Goal: Information Seeking & Learning: Learn about a topic

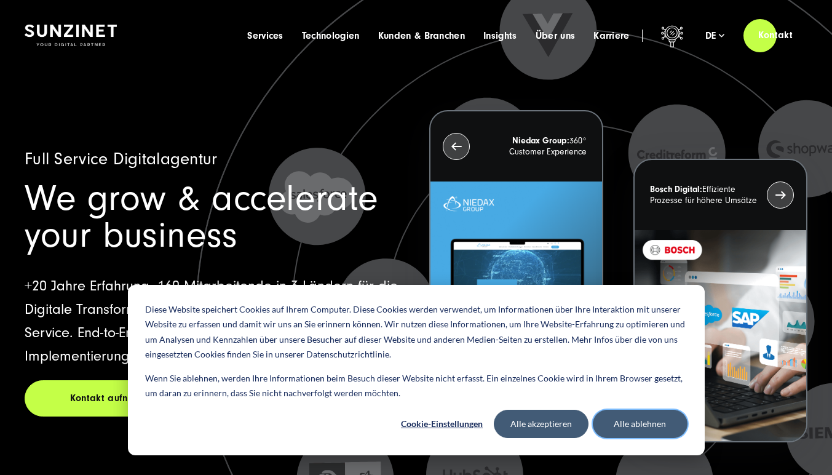
click at [642, 424] on button "Alle ablehnen" at bounding box center [640, 423] width 95 height 28
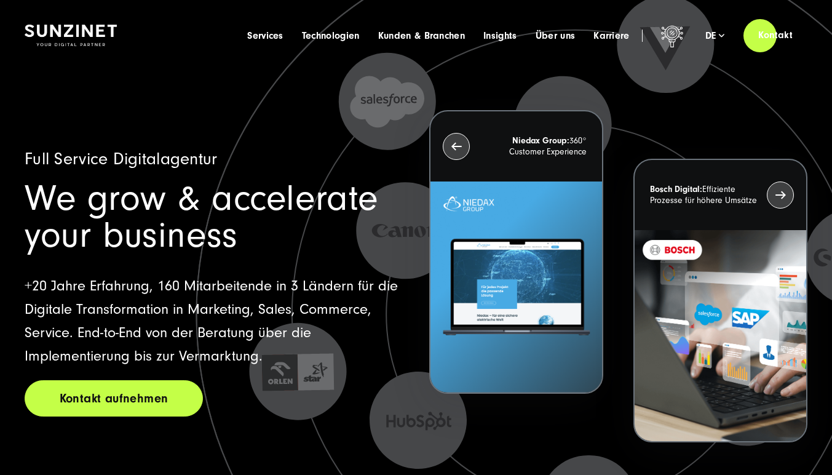
click at [108, 395] on link "Kontakt aufnehmen" at bounding box center [114, 398] width 178 height 36
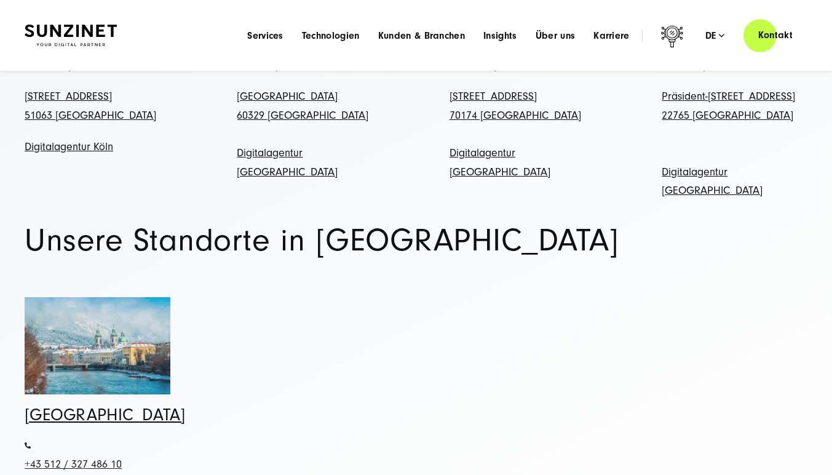
scroll to position [579, 0]
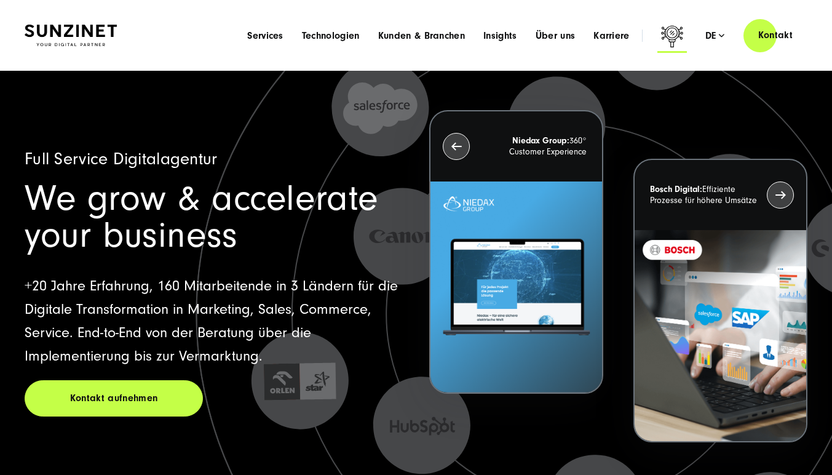
click at [669, 34] on icon at bounding box center [672, 38] width 30 height 30
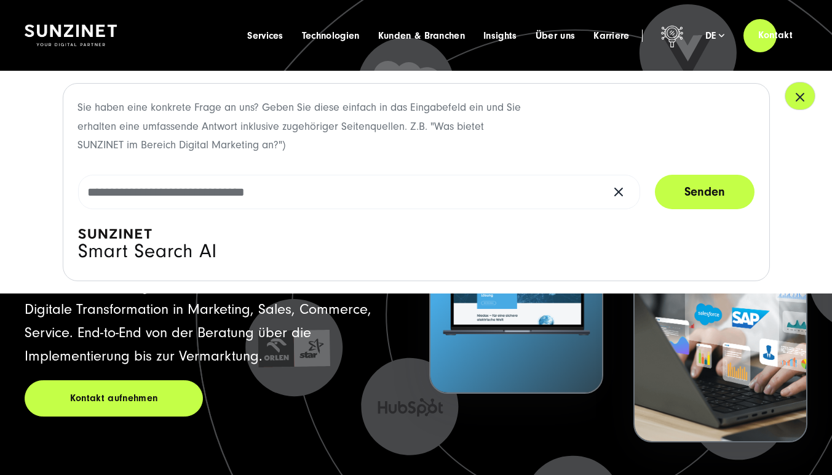
click at [808, 100] on button "button" at bounding box center [799, 96] width 31 height 28
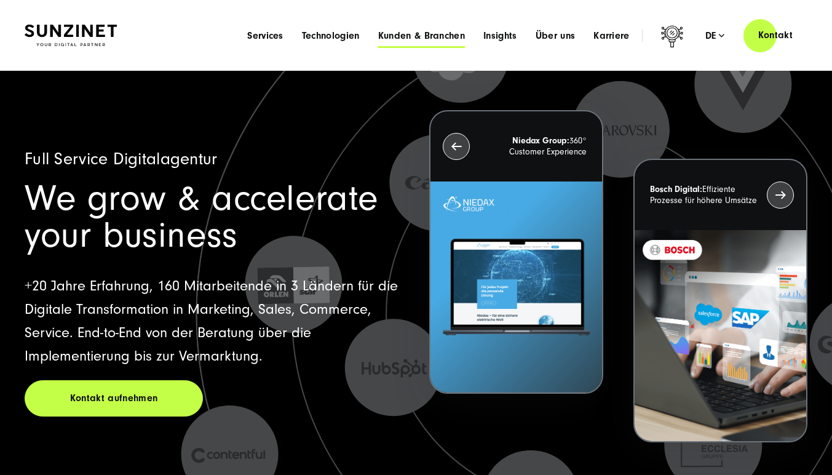
click at [406, 32] on span "Kunden & Branchen" at bounding box center [421, 36] width 87 height 12
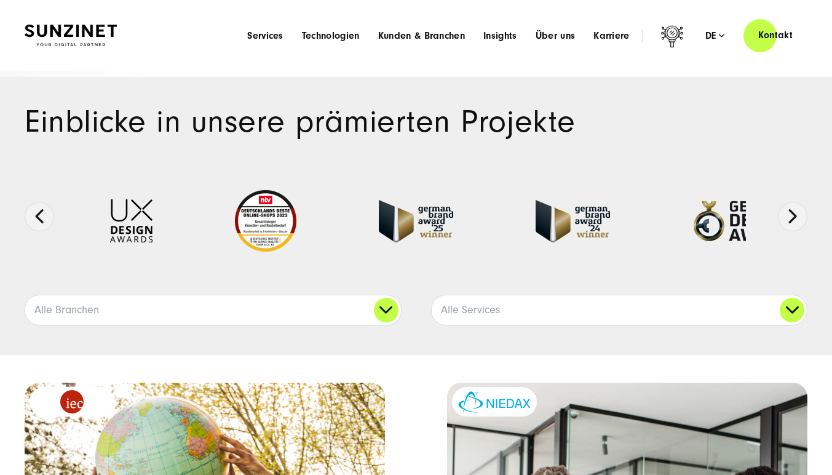
click at [89, 41] on img at bounding box center [71, 36] width 92 height 22
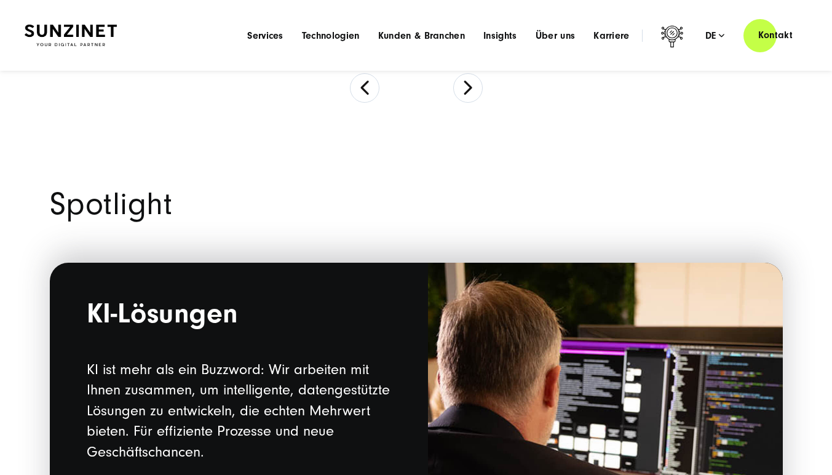
scroll to position [936, 0]
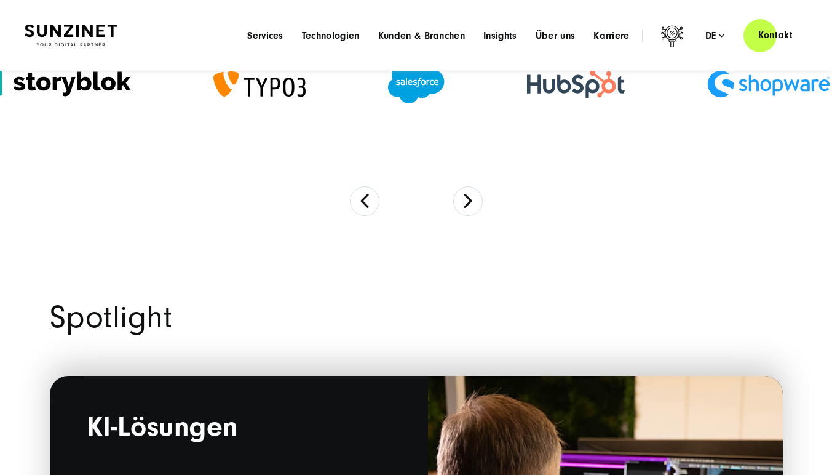
click at [73, 87] on img at bounding box center [52, 84] width 157 height 34
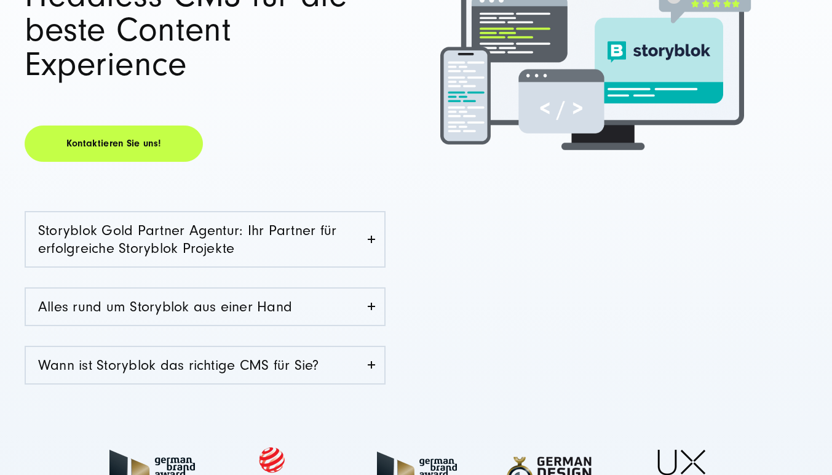
scroll to position [320, 0]
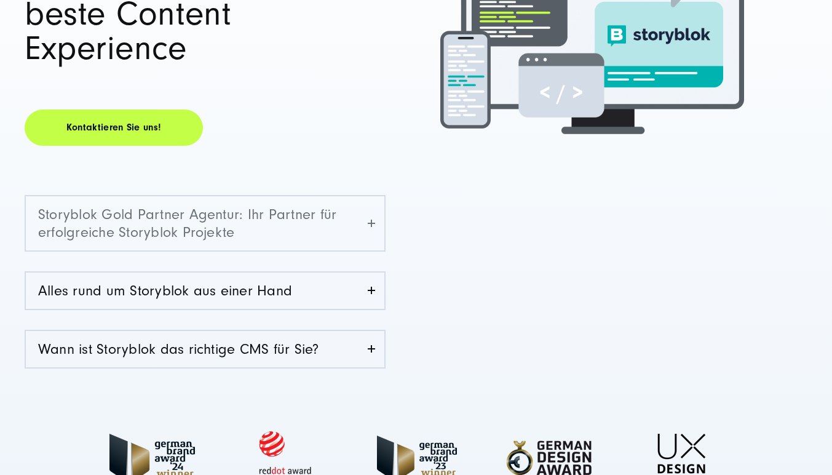
click at [197, 226] on link "Storyblok Gold Partner Agentur: Ihr Partner für erfolgreiche Storyblok Projekte" at bounding box center [205, 223] width 358 height 54
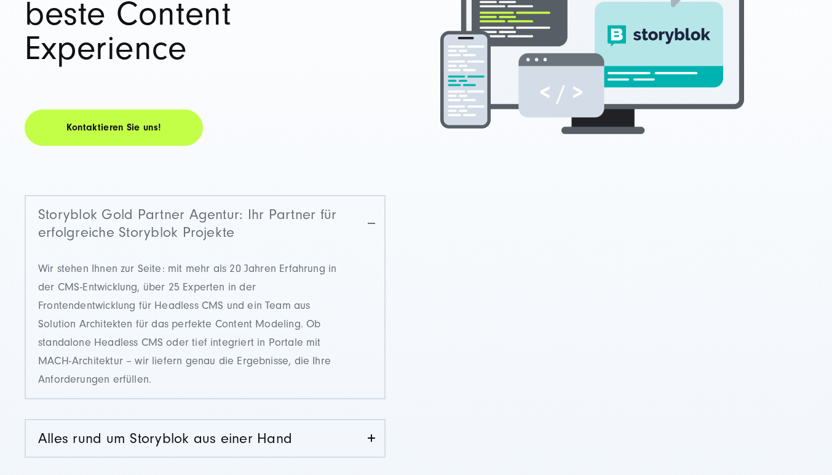
click at [197, 226] on link "Storyblok Gold Partner Agentur: Ihr Partner für erfolgreiche Storyblok Projekte" at bounding box center [205, 223] width 358 height 54
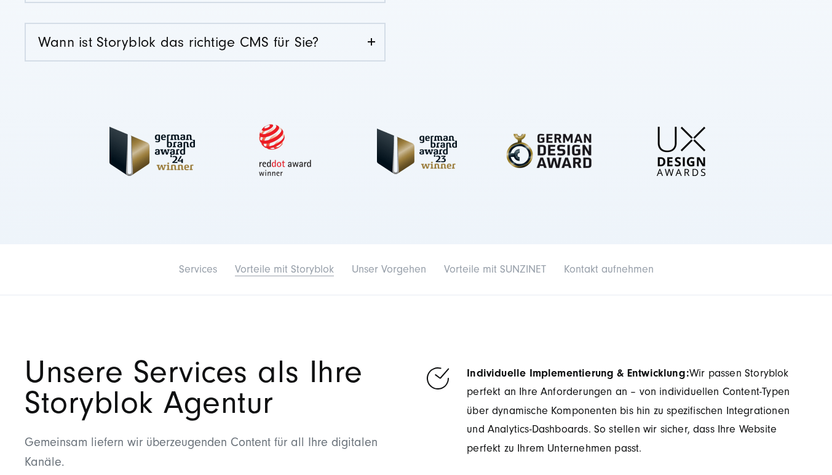
click at [256, 266] on link "Vorteile mit Storyblok" at bounding box center [284, 269] width 99 height 13
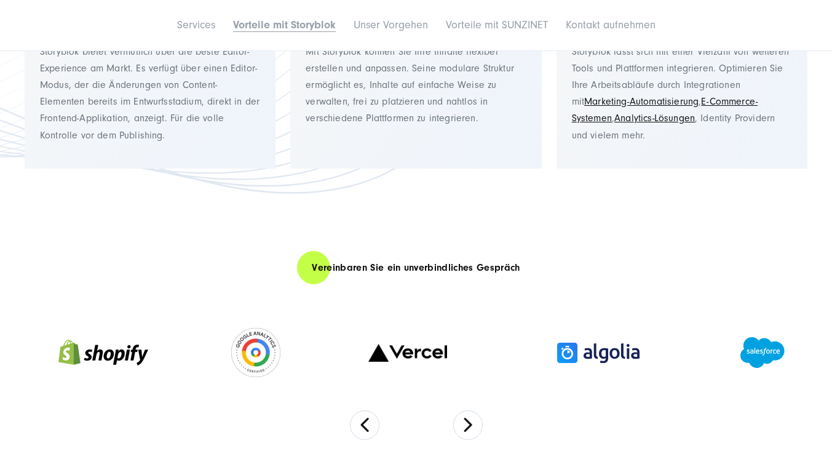
scroll to position [3019, 0]
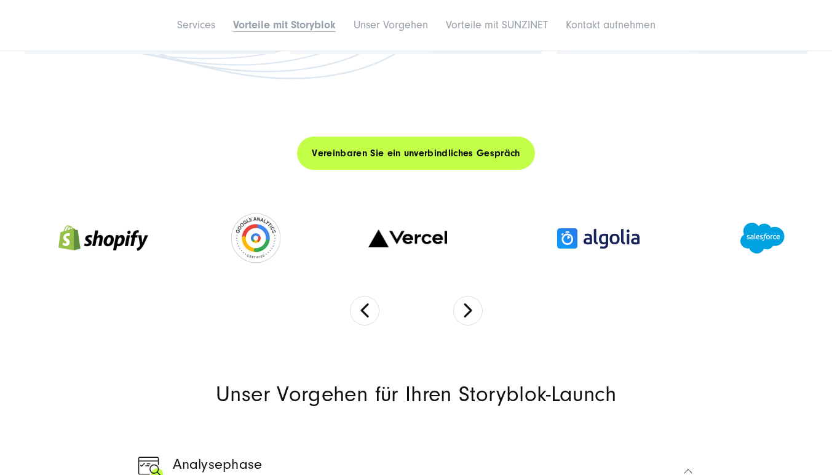
click at [358, 154] on link "Vereinbaren Sie ein unverbindliches Gespräch" at bounding box center [415, 153] width 237 height 35
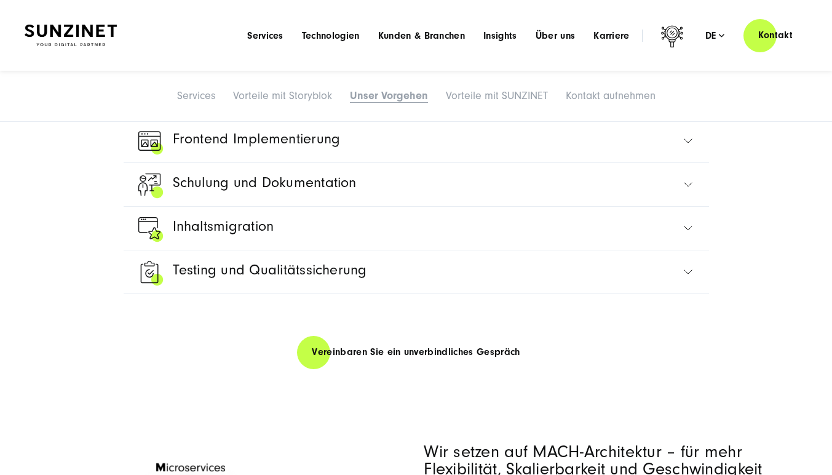
scroll to position [3413, 0]
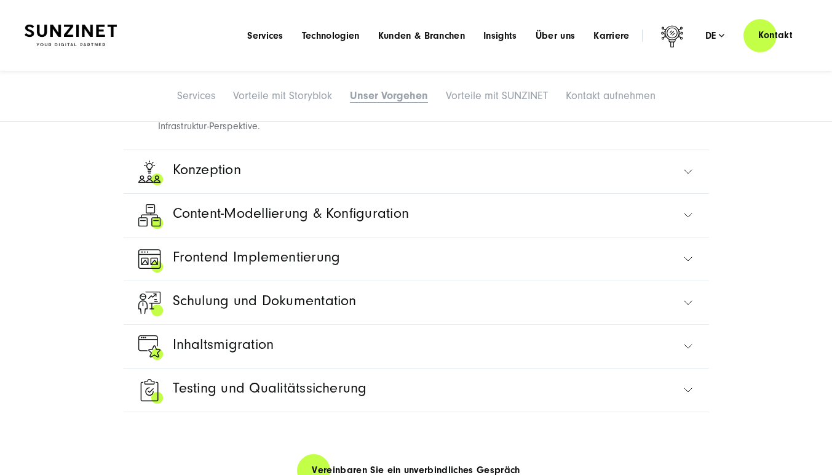
click at [245, 172] on link "Konzeption" at bounding box center [416, 171] width 561 height 43
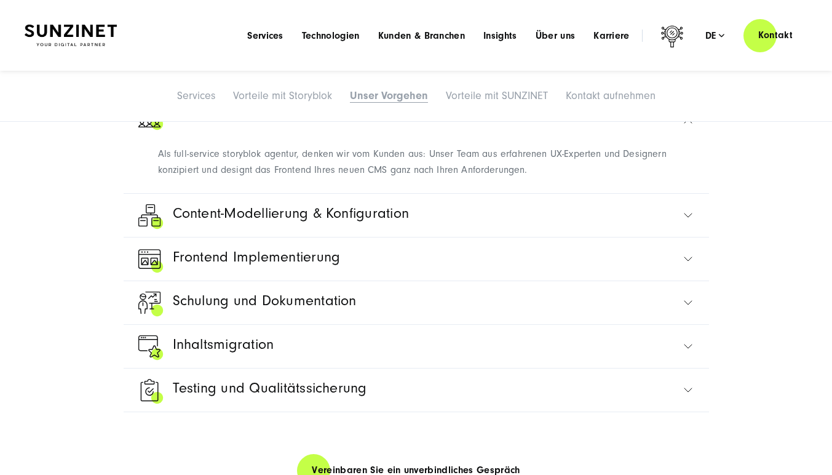
click at [253, 231] on span "Content-Modellierung & Konfiguration" at bounding box center [291, 217] width 237 height 30
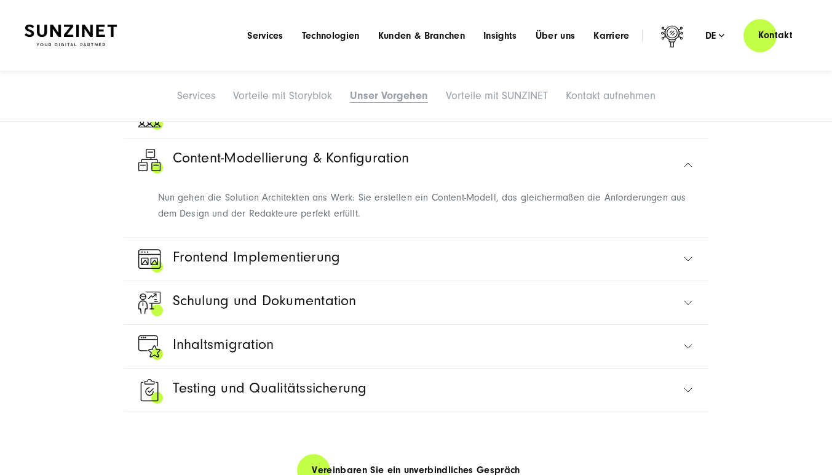
click at [256, 258] on span "Frontend Implementierung" at bounding box center [257, 260] width 168 height 30
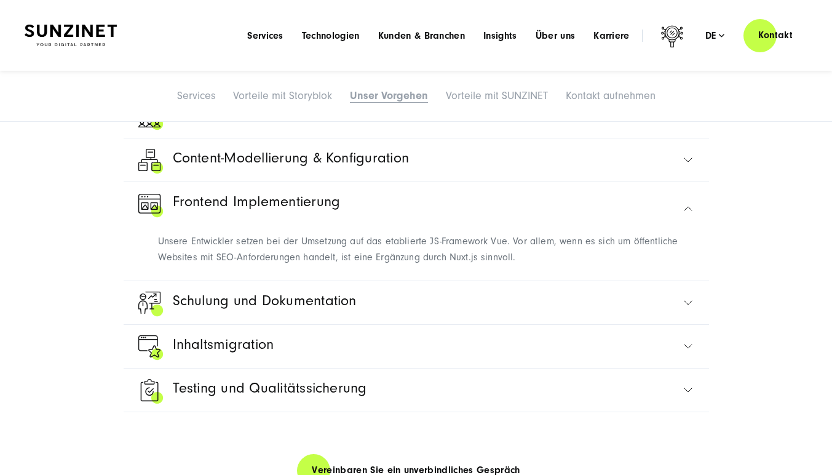
click at [256, 296] on span "Schulung und Dokumentation" at bounding box center [265, 304] width 184 height 30
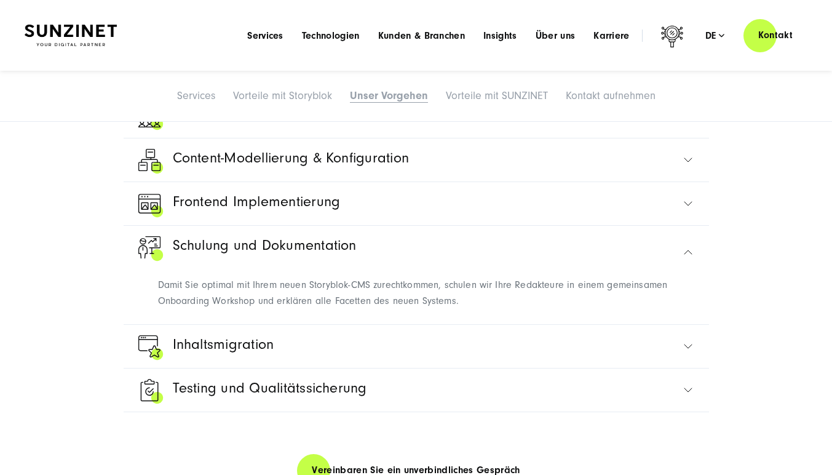
click at [228, 354] on span "Inhaltsmigration" at bounding box center [223, 348] width 101 height 30
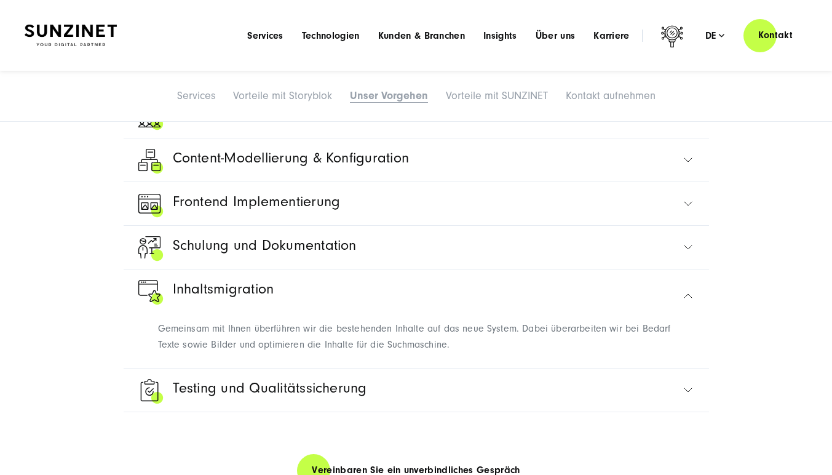
click at [240, 397] on span "Testing und Qualitätssicherung" at bounding box center [270, 391] width 194 height 30
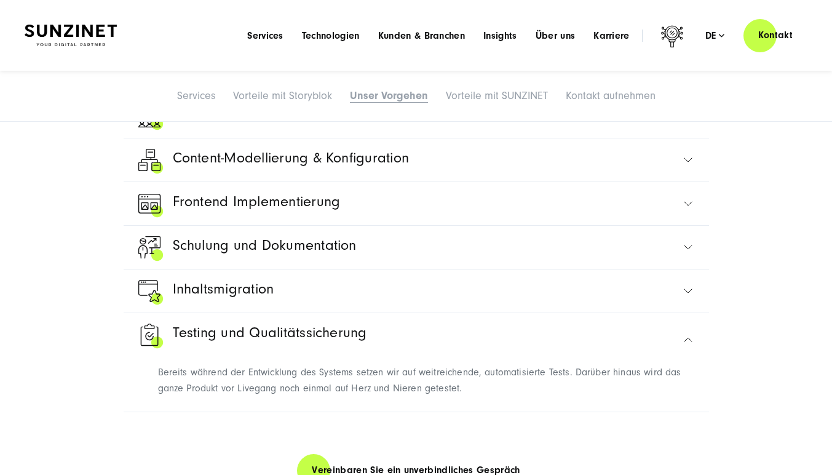
click at [240, 162] on span "Content-Modellierung & Konfiguration" at bounding box center [291, 161] width 237 height 30
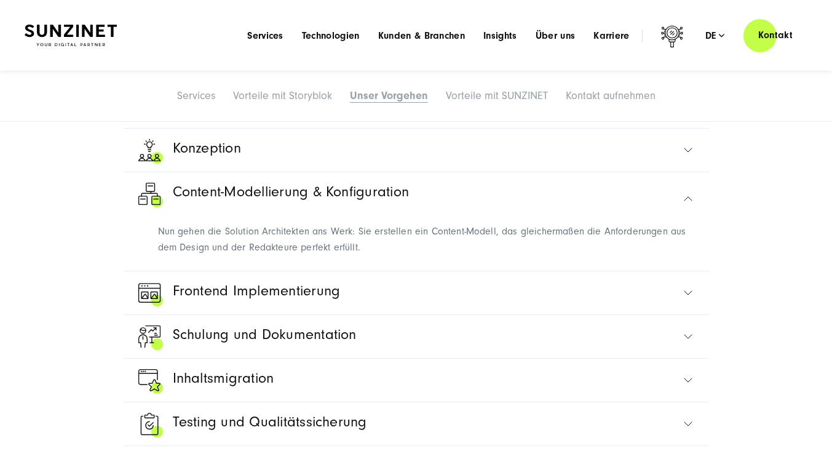
scroll to position [3304, 0]
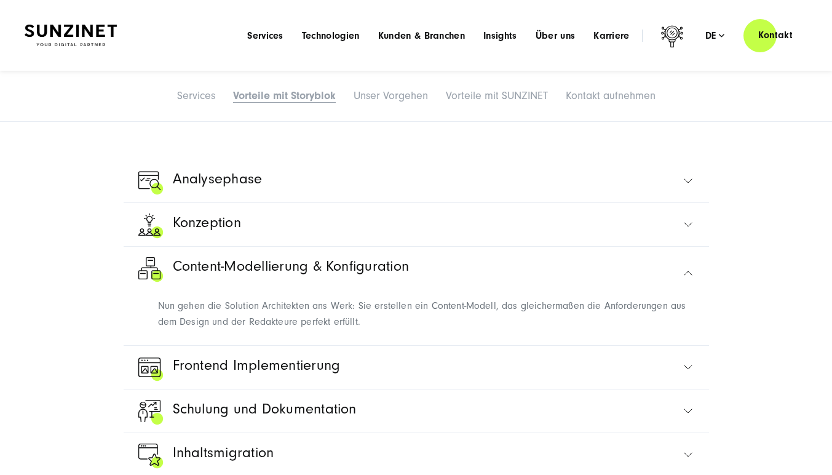
click at [207, 193] on span "Analysephase" at bounding box center [218, 182] width 90 height 30
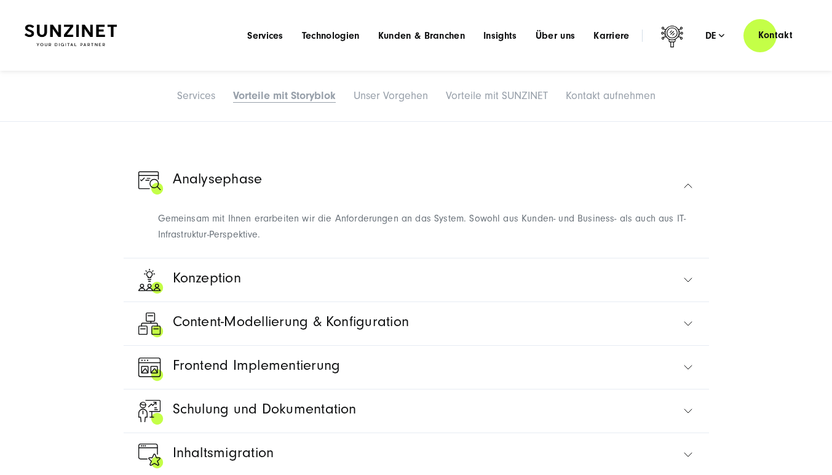
click at [63, 34] on img at bounding box center [71, 36] width 92 height 22
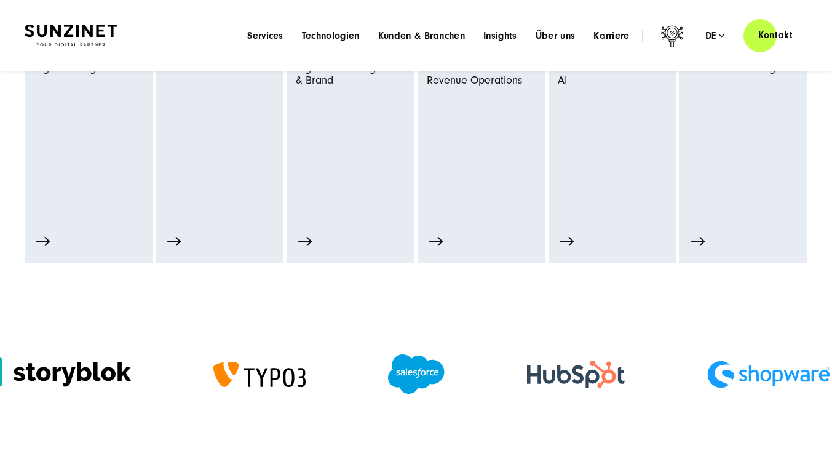
scroll to position [540, 0]
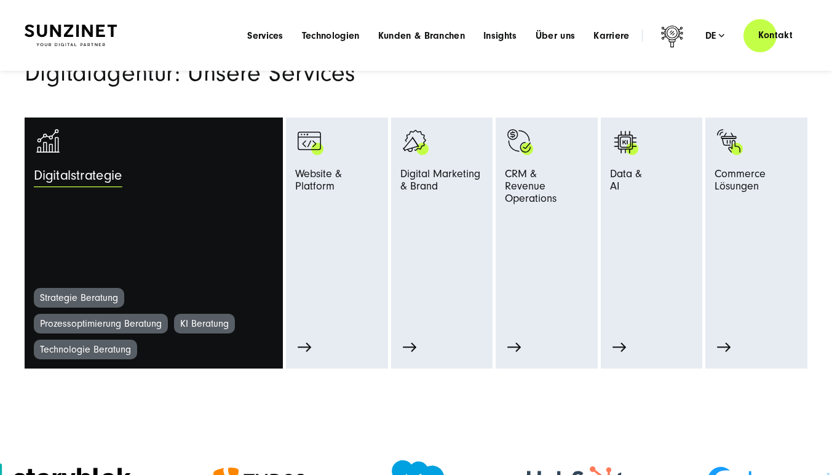
click at [110, 222] on link "Digitalstrategie" at bounding box center [154, 207] width 240 height 161
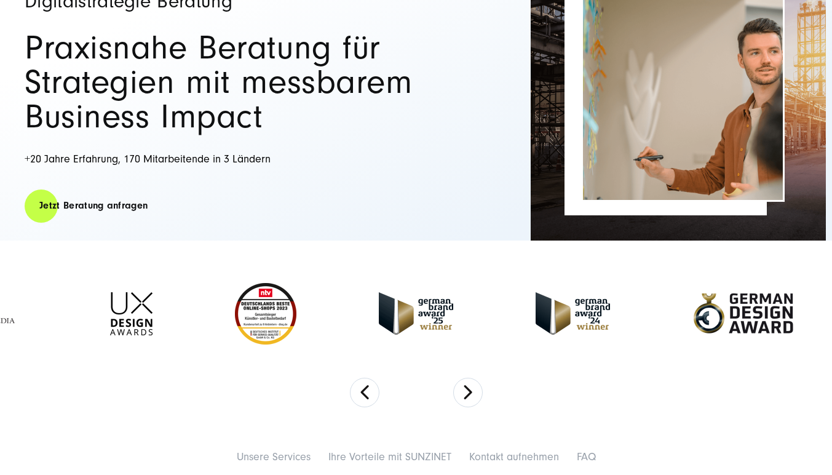
scroll to position [270, 0]
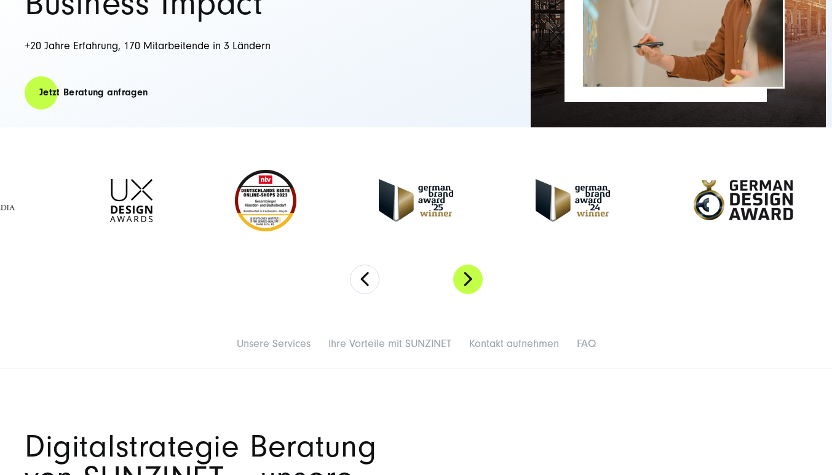
click at [460, 280] on button "Next" at bounding box center [468, 279] width 30 height 30
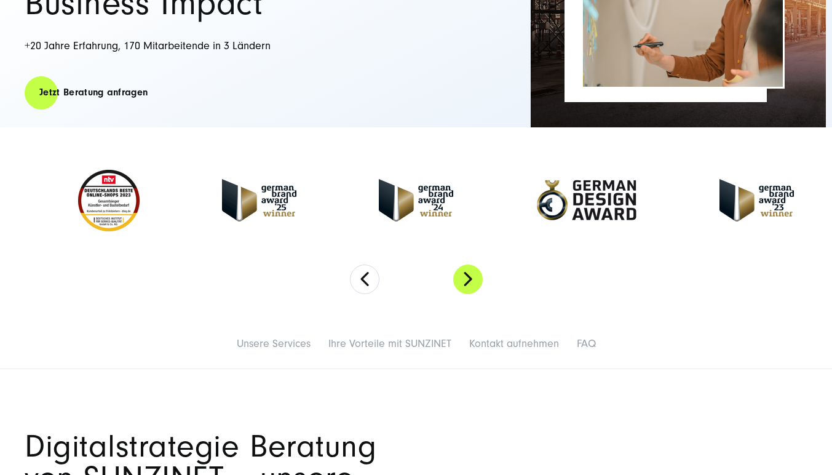
click at [460, 279] on button "Next" at bounding box center [468, 279] width 30 height 30
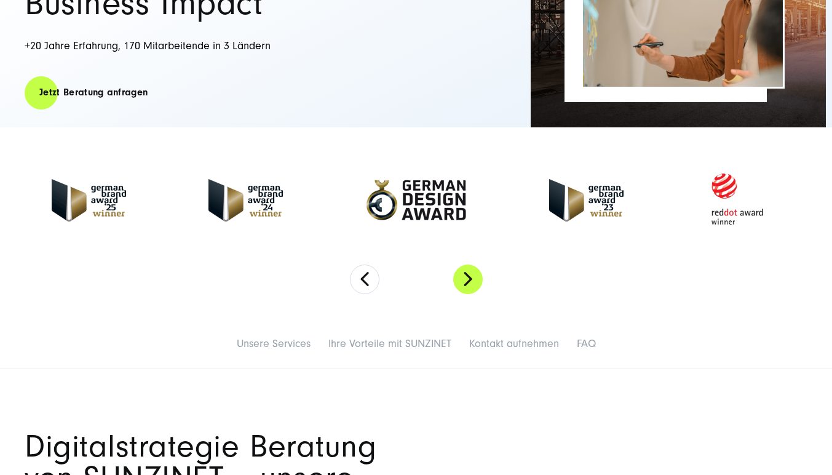
click at [460, 279] on button "Next" at bounding box center [468, 279] width 30 height 30
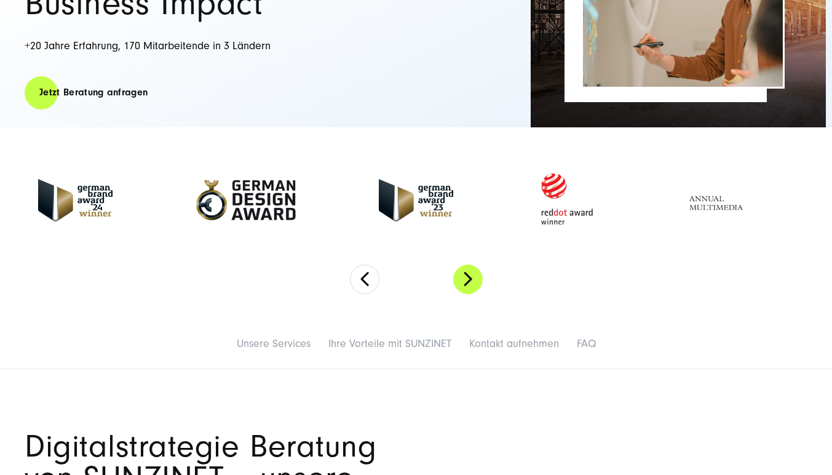
click at [460, 279] on button "Next" at bounding box center [468, 279] width 30 height 30
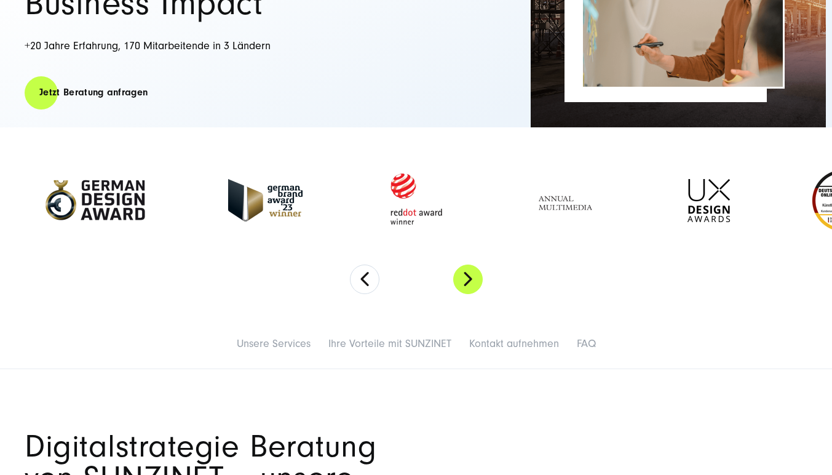
click at [460, 279] on button "Next" at bounding box center [468, 279] width 30 height 30
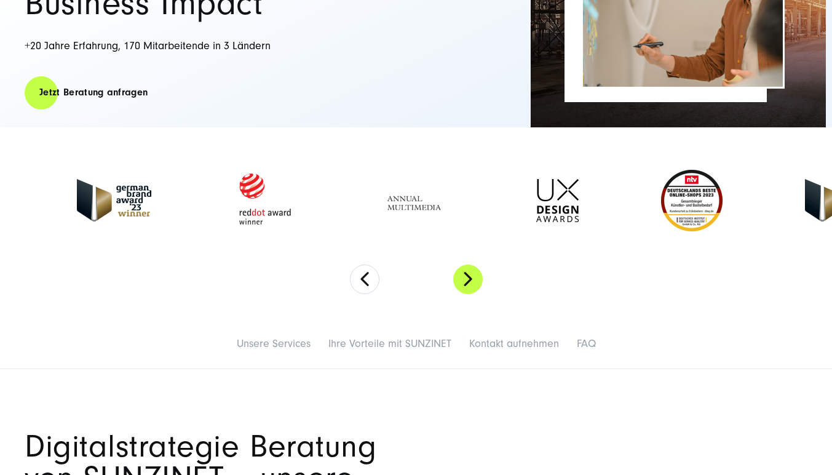
click at [460, 279] on button "Next" at bounding box center [468, 279] width 30 height 30
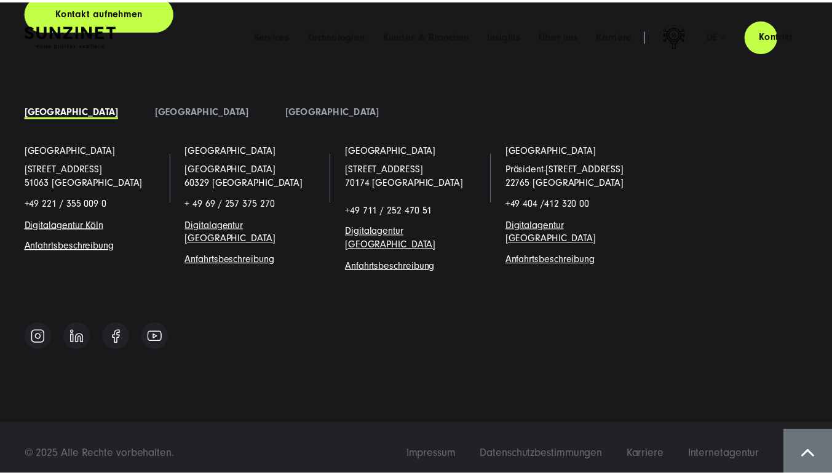
scroll to position [0, 0]
